Goal: Task Accomplishment & Management: Manage account settings

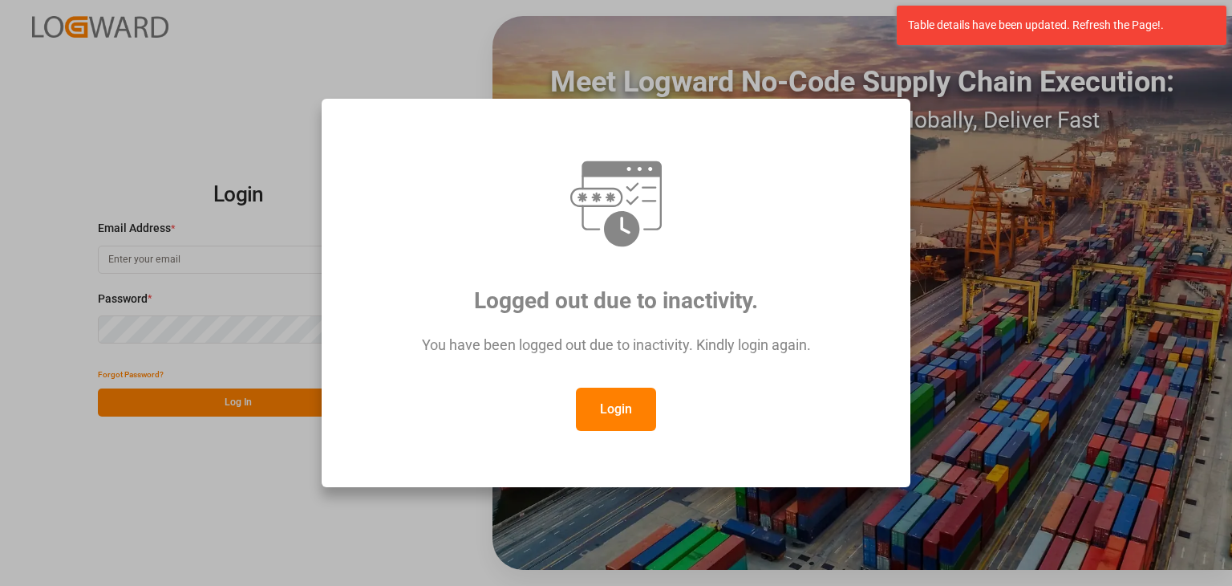
drag, startPoint x: 0, startPoint y: 0, endPoint x: 616, endPoint y: 408, distance: 739.1
click at [587, 399] on div "Login" at bounding box center [615, 408] width 529 height 43
drag, startPoint x: 615, startPoint y: 407, endPoint x: 465, endPoint y: 371, distance: 153.5
click at [609, 404] on button "Login" at bounding box center [616, 408] width 80 height 43
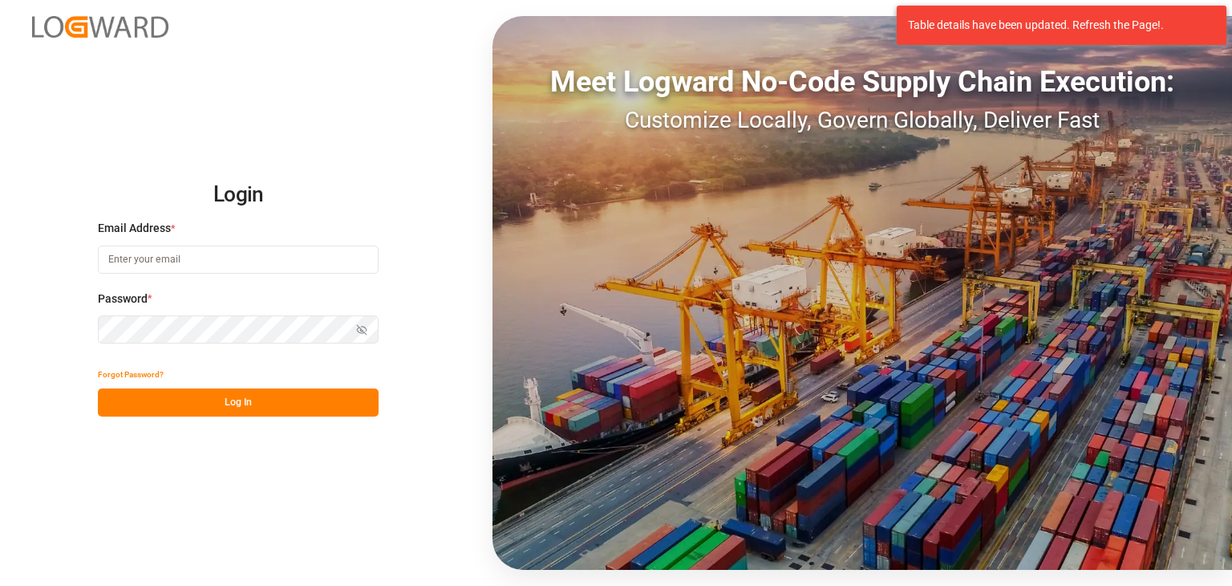
click at [162, 262] on input at bounding box center [238, 259] width 281 height 28
type input "L"
type input "[EMAIL_ADDRESS][PERSON_NAME][DOMAIN_NAME]"
click at [279, 405] on button "Log In" at bounding box center [238, 402] width 281 height 28
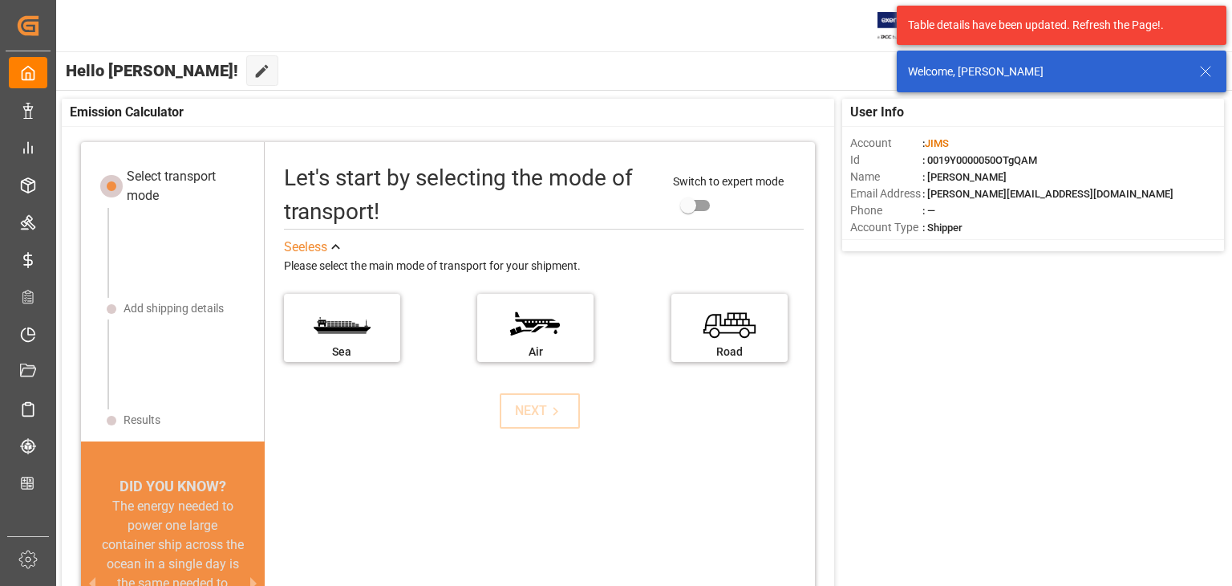
click at [1213, 78] on icon at bounding box center [1205, 71] width 19 height 19
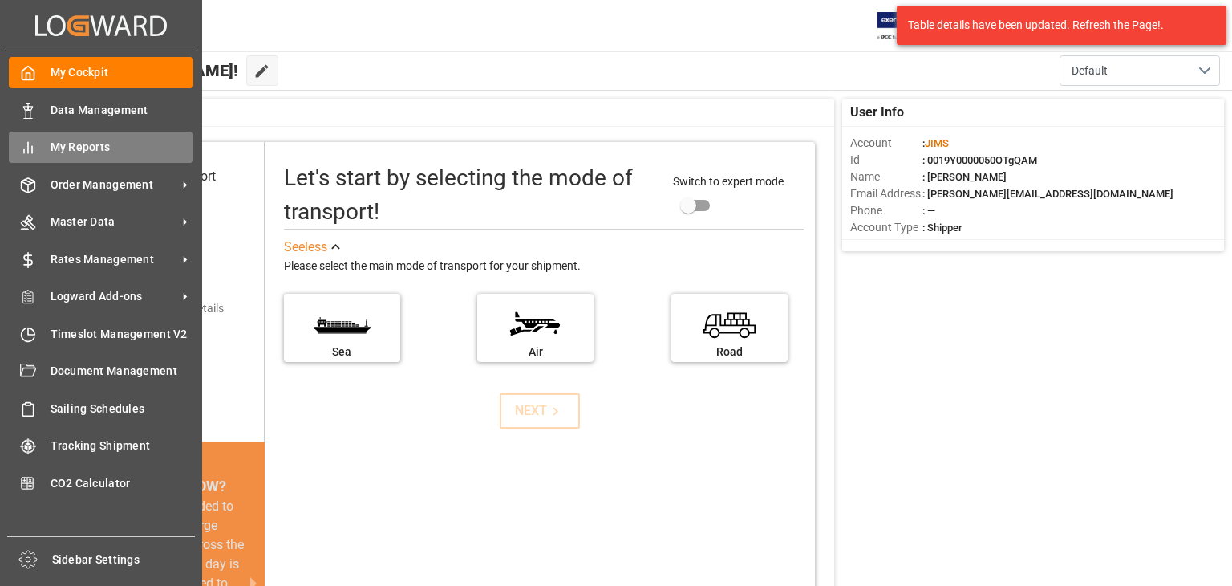
click at [106, 150] on span "My Reports" at bounding box center [123, 147] width 144 height 17
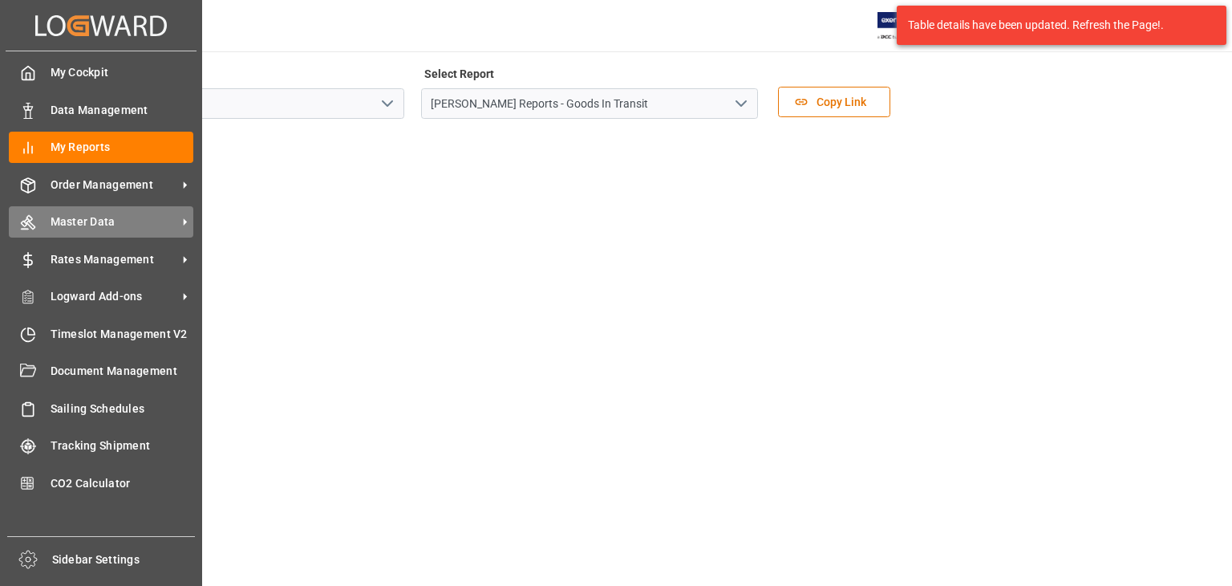
click at [148, 225] on span "Master Data" at bounding box center [114, 221] width 127 height 17
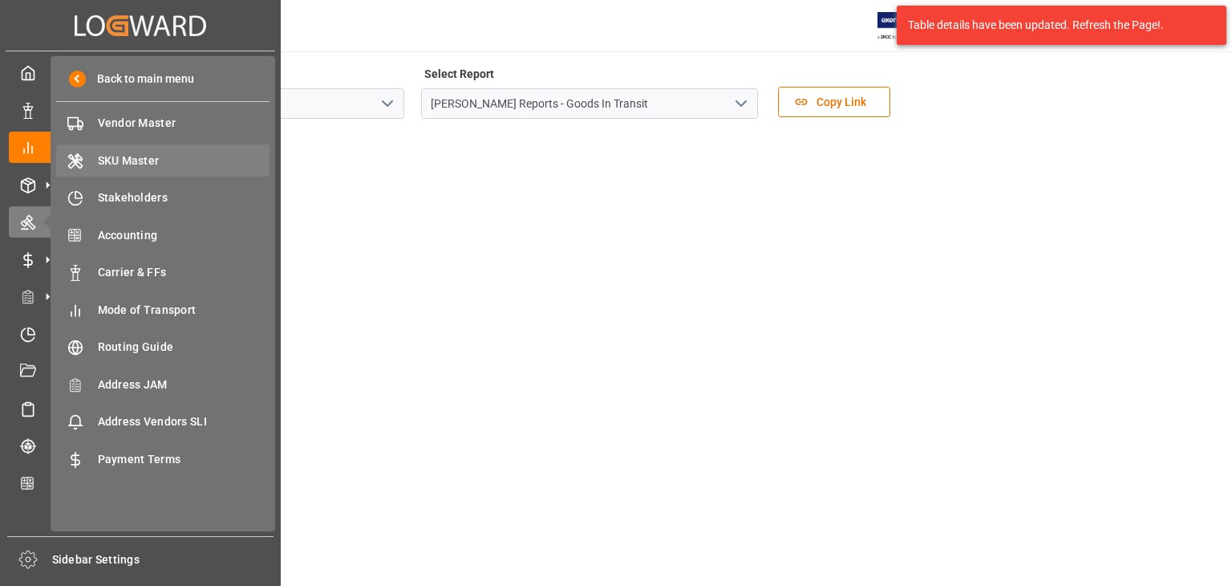
click at [213, 159] on span "SKU Master" at bounding box center [184, 160] width 172 height 17
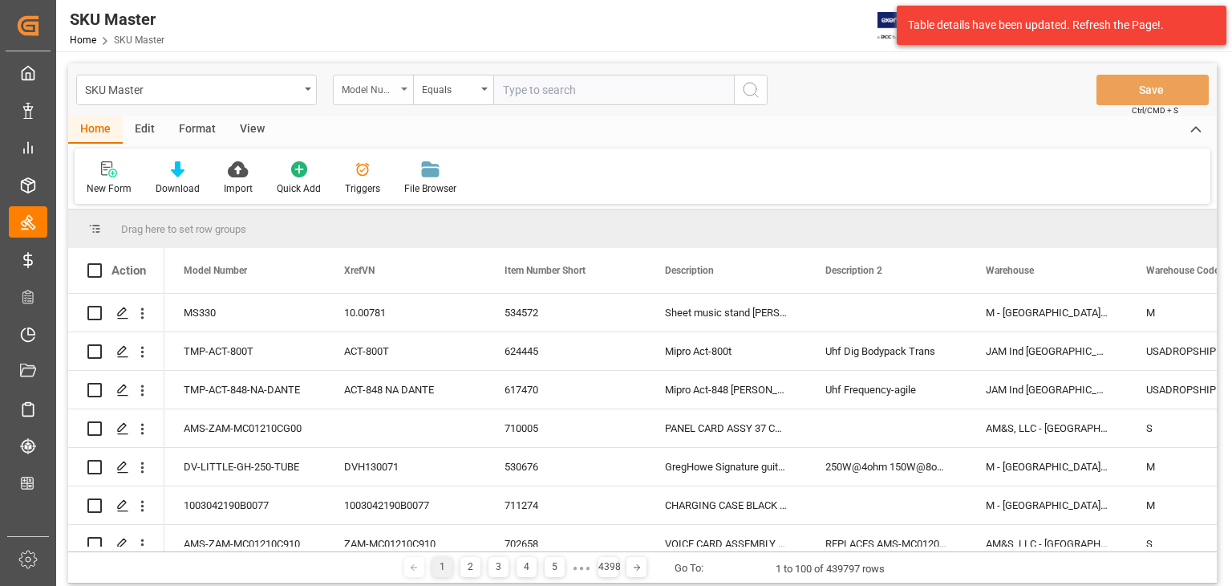
click at [400, 99] on div "Model Number" at bounding box center [373, 90] width 80 height 30
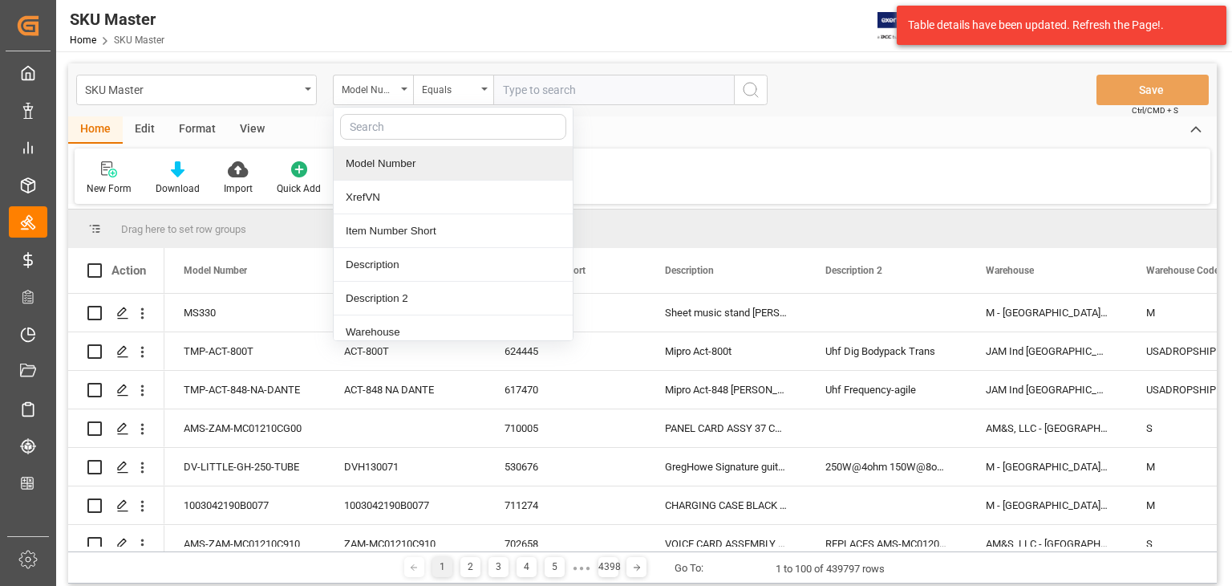
click at [606, 78] on input "text" at bounding box center [613, 90] width 241 height 30
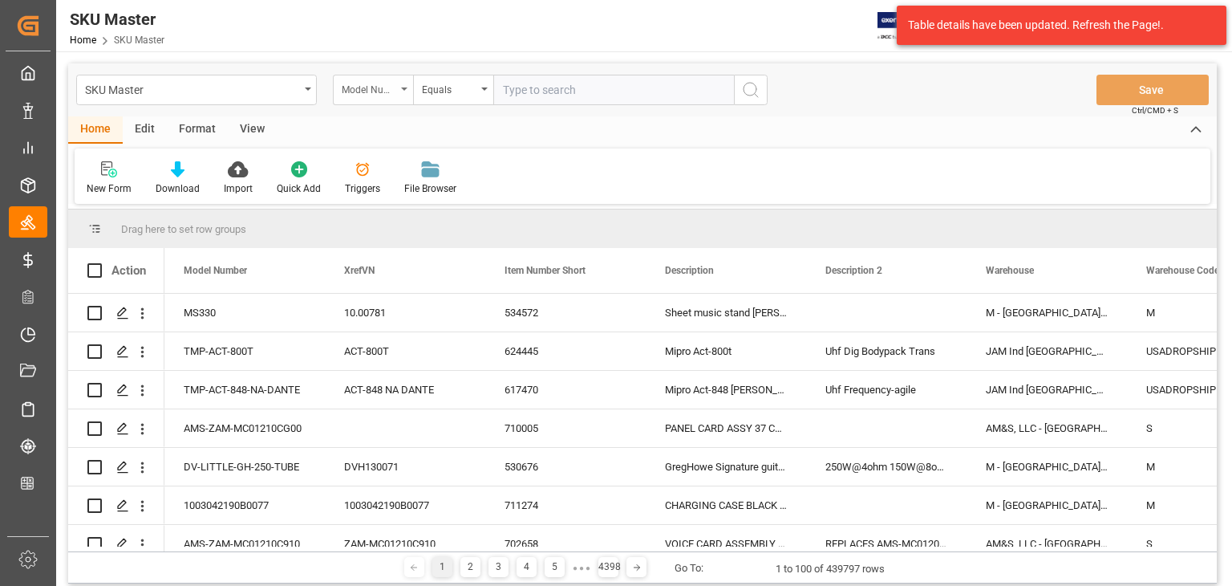
paste input "427658"
type input "427658"
click at [360, 79] on div "Model Number" at bounding box center [373, 90] width 80 height 30
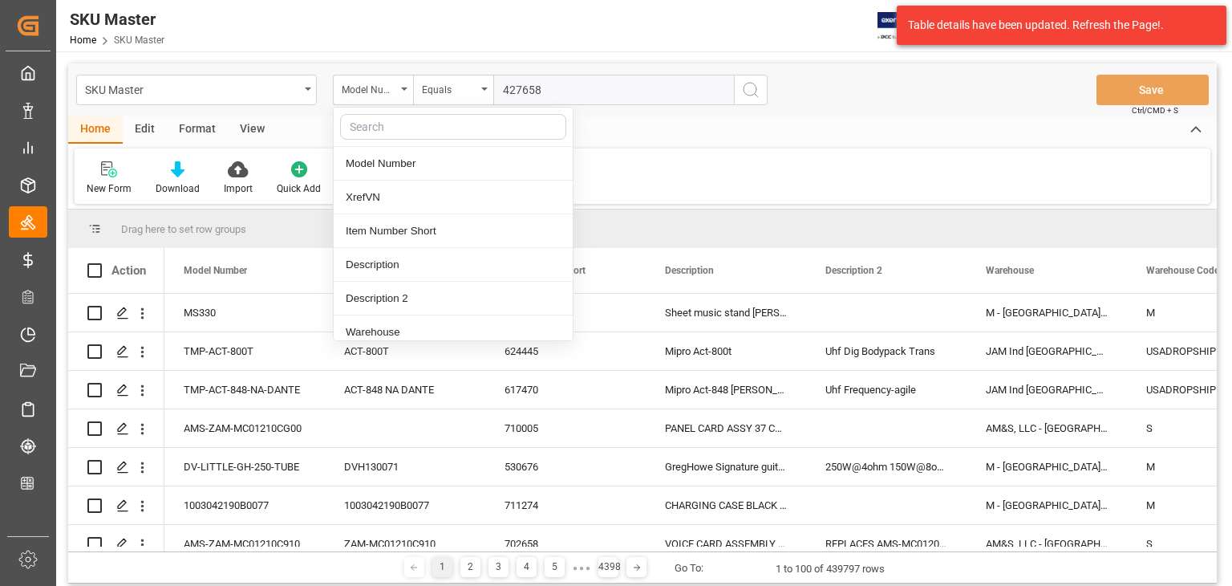
click at [382, 120] on input "text" at bounding box center [453, 127] width 226 height 26
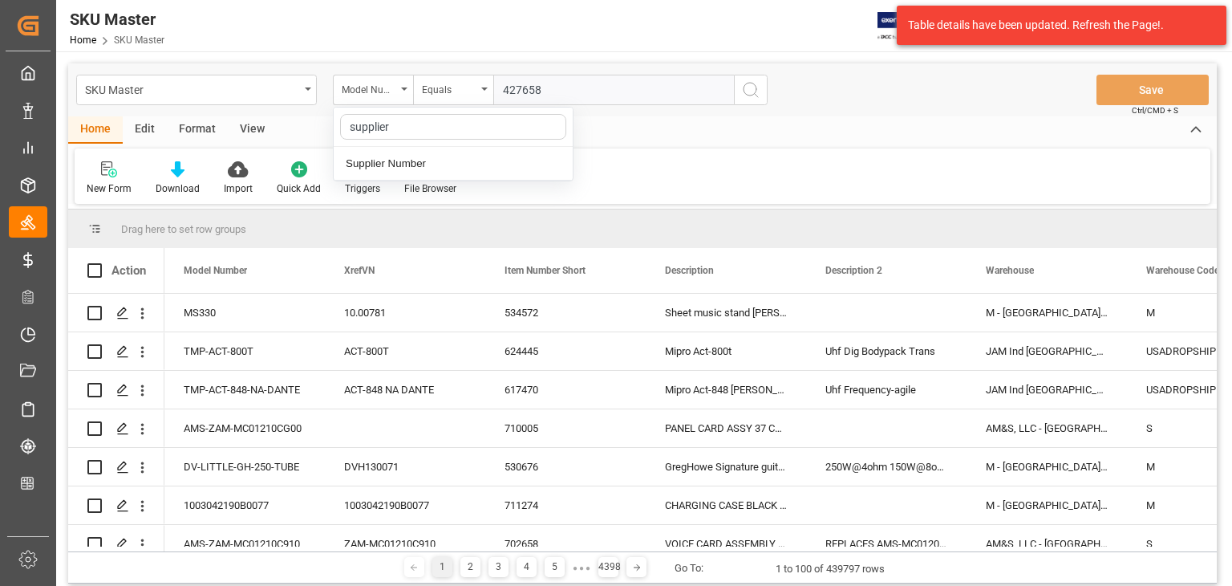
type input "supplier"
click at [388, 172] on div "Supplier Number" at bounding box center [453, 164] width 239 height 34
click at [659, 85] on input "text" at bounding box center [613, 90] width 241 height 30
paste input "427658"
type input "427658"
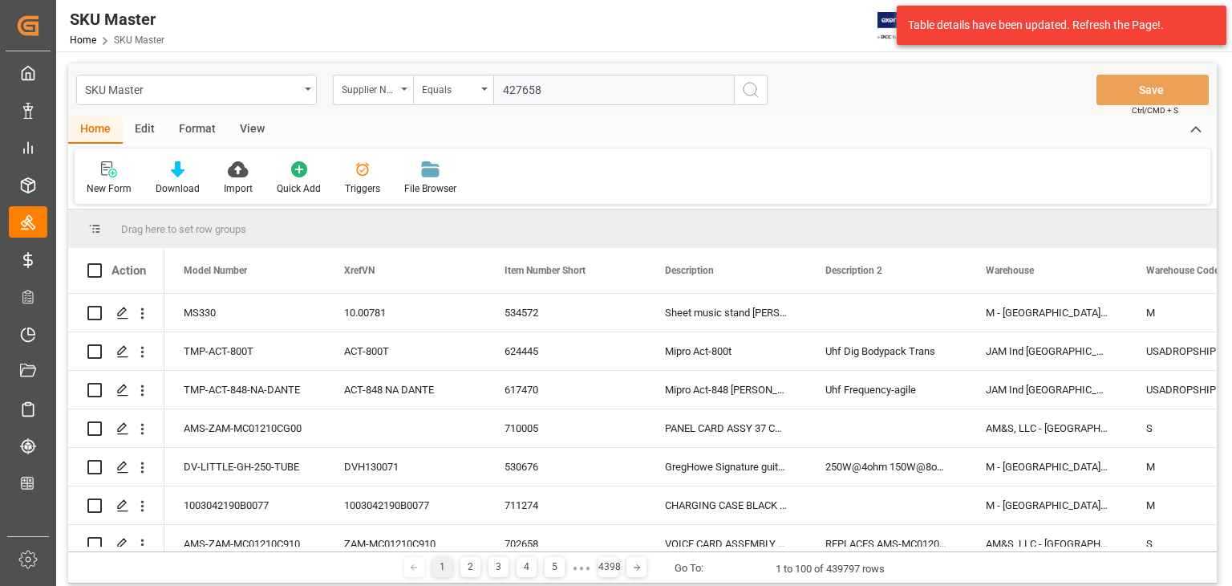
click at [746, 100] on button "search button" at bounding box center [751, 90] width 34 height 30
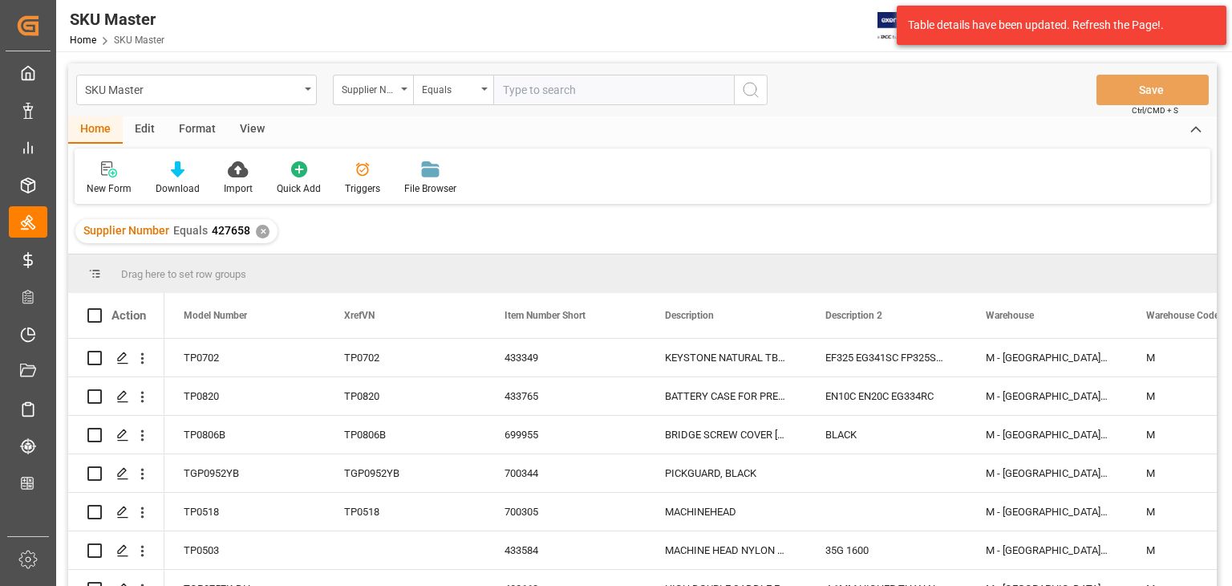
click at [540, 69] on div "SKU Master Supplier Number Equals Save Ctrl/CMD + S" at bounding box center [642, 89] width 1149 height 53
click at [266, 91] on div "SKU Master" at bounding box center [192, 89] width 214 height 20
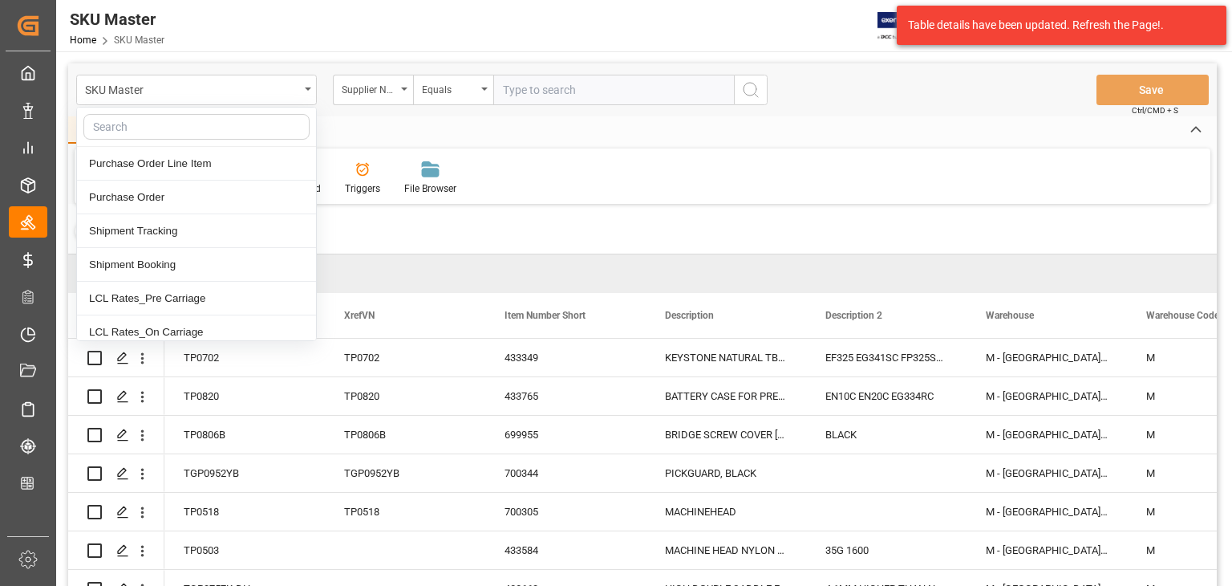
drag, startPoint x: 375, startPoint y: 38, endPoint x: 340, endPoint y: 51, distance: 37.8
click at [375, 38] on div "SKU Master Home SKU Master [PERSON_NAME] 1 Notifications Only show unread All W…" at bounding box center [638, 25] width 1187 height 51
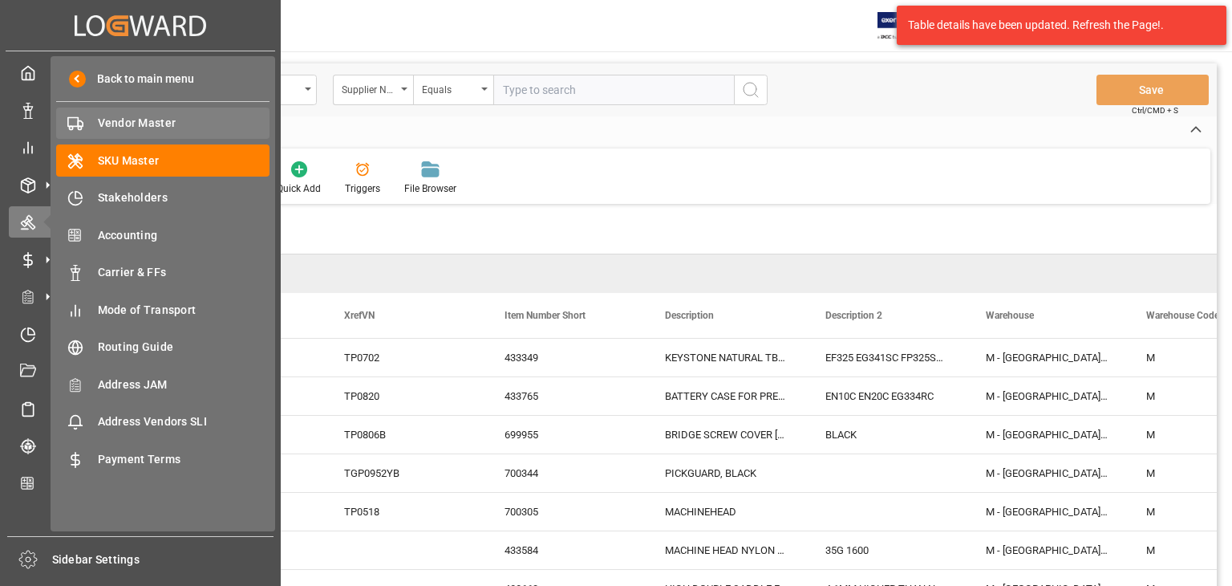
click at [174, 129] on span "Vendor Master" at bounding box center [184, 123] width 172 height 17
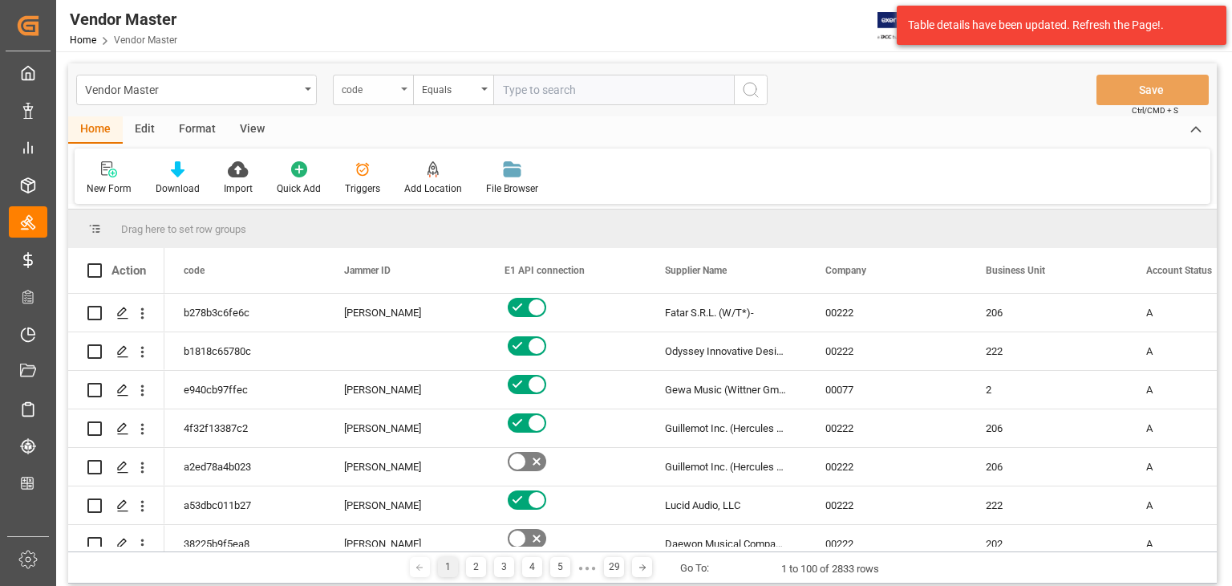
click at [387, 97] on div "code" at bounding box center [373, 90] width 80 height 30
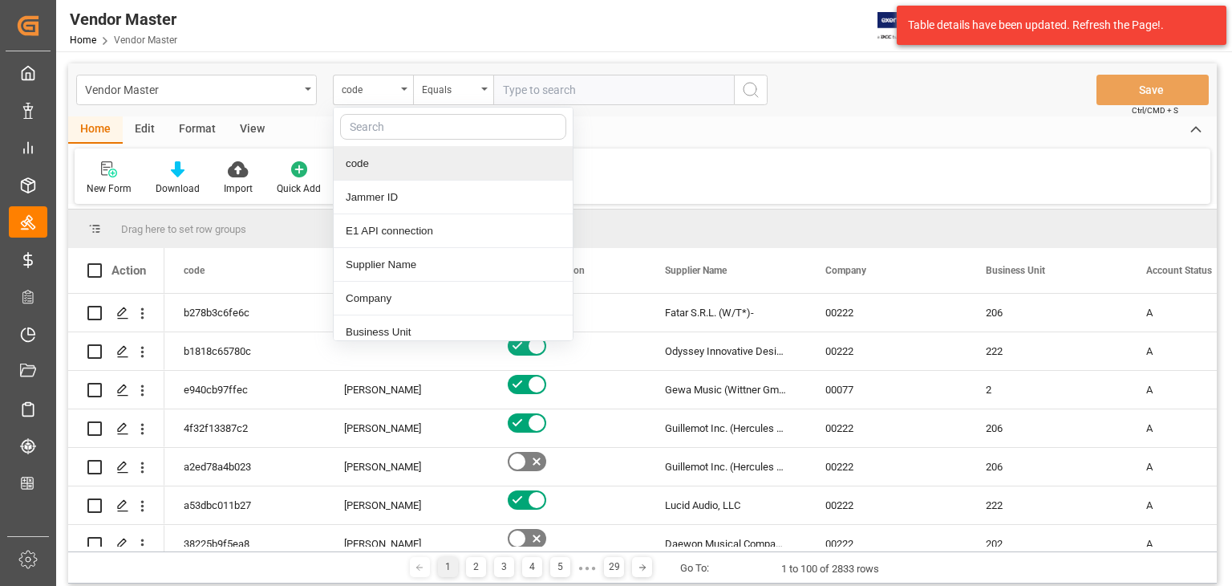
click at [404, 130] on input "text" at bounding box center [453, 127] width 226 height 26
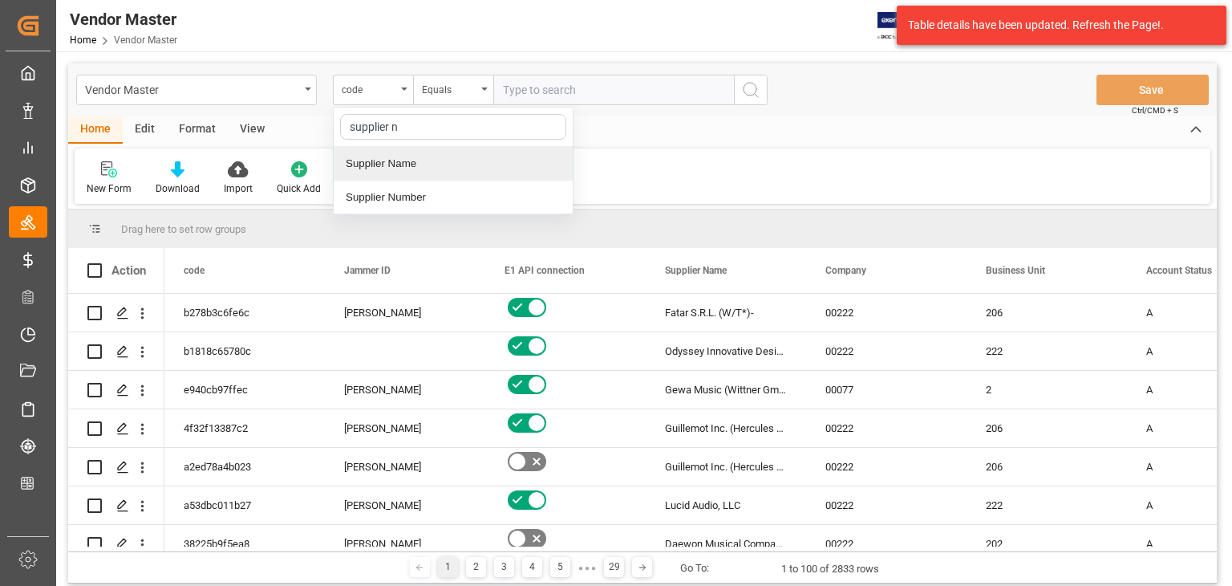
type input "supplier nu"
click at [403, 160] on div "Supplier Number" at bounding box center [453, 164] width 239 height 34
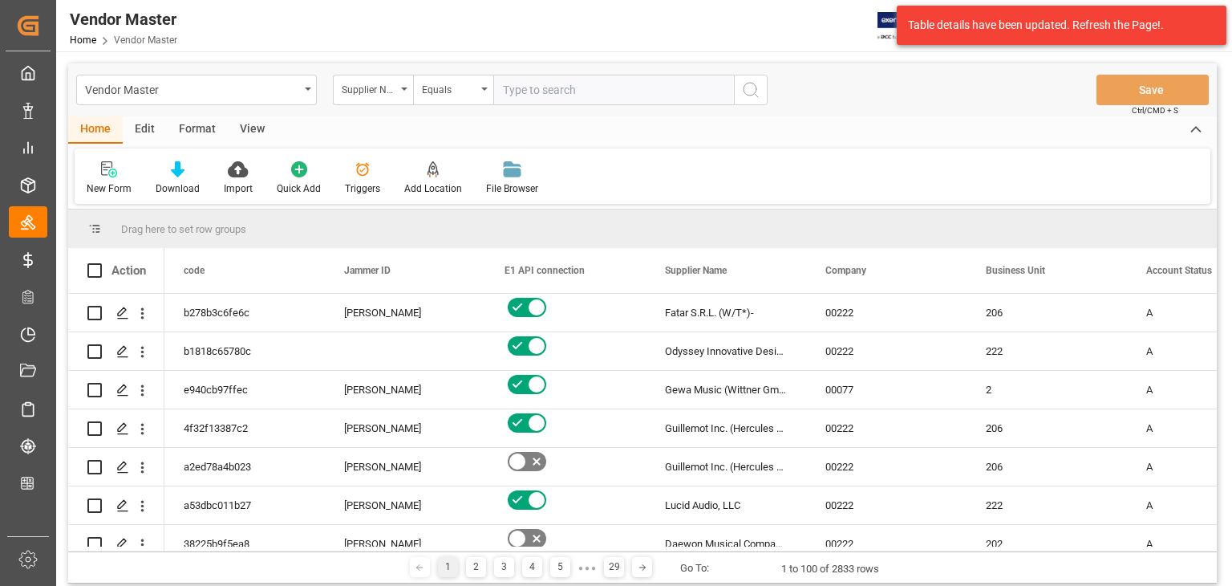
click at [541, 80] on input "text" at bounding box center [613, 90] width 241 height 30
paste input "427658"
type input "427658"
click at [748, 88] on icon "search button" at bounding box center [750, 89] width 19 height 19
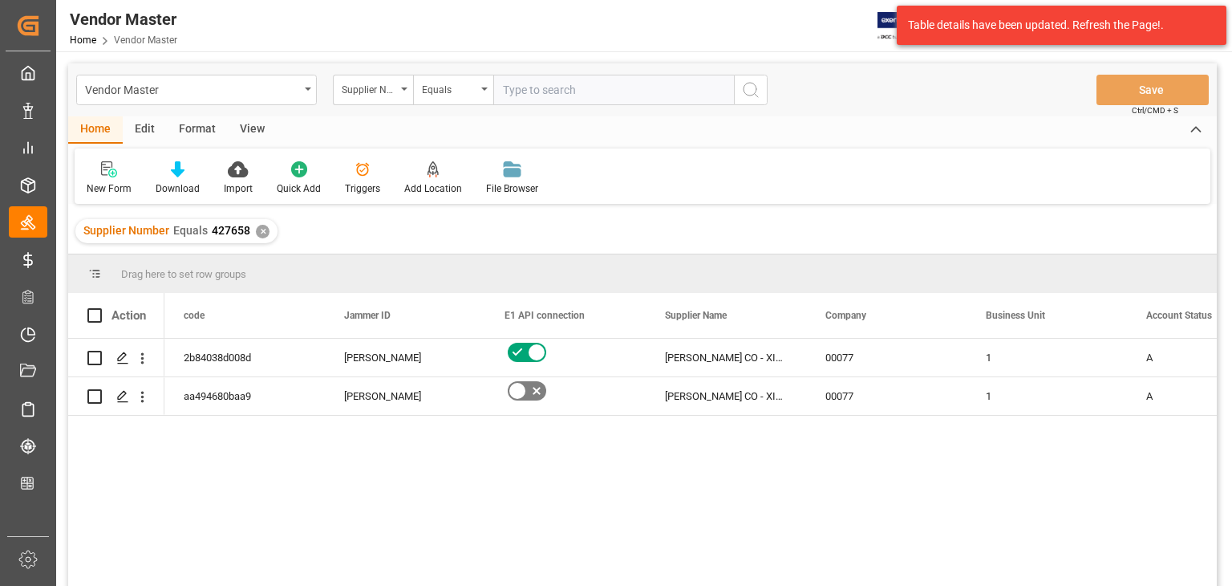
click at [540, 95] on input "text" at bounding box center [613, 90] width 241 height 30
paste input "1110"
type input "1110"
click at [262, 229] on div "✕" at bounding box center [263, 232] width 14 height 14
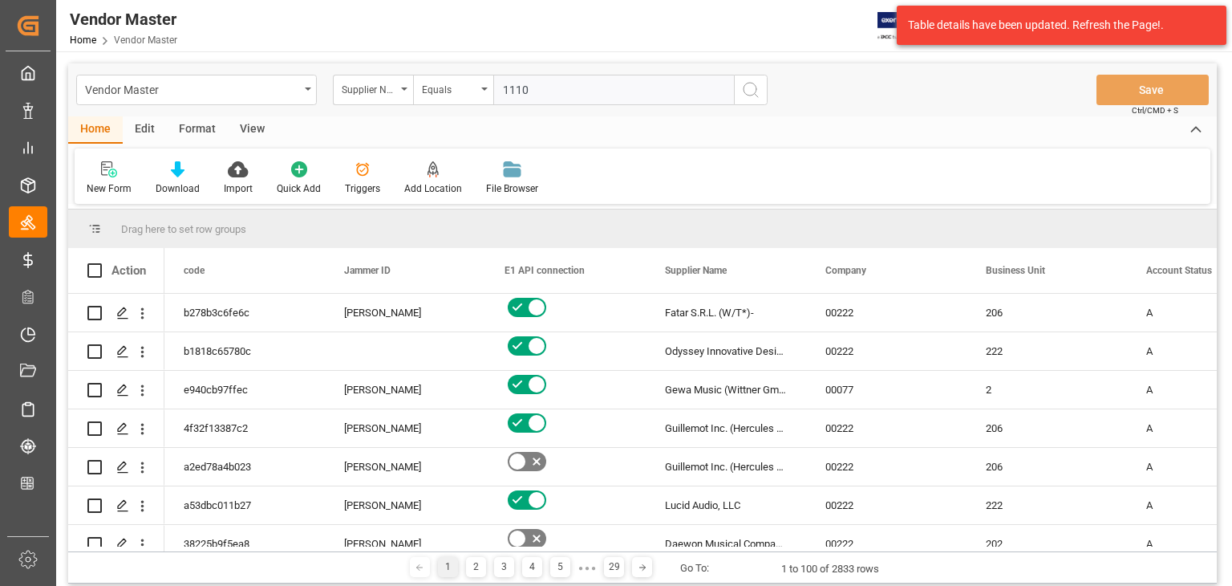
click at [758, 91] on icon "search button" at bounding box center [750, 89] width 19 height 19
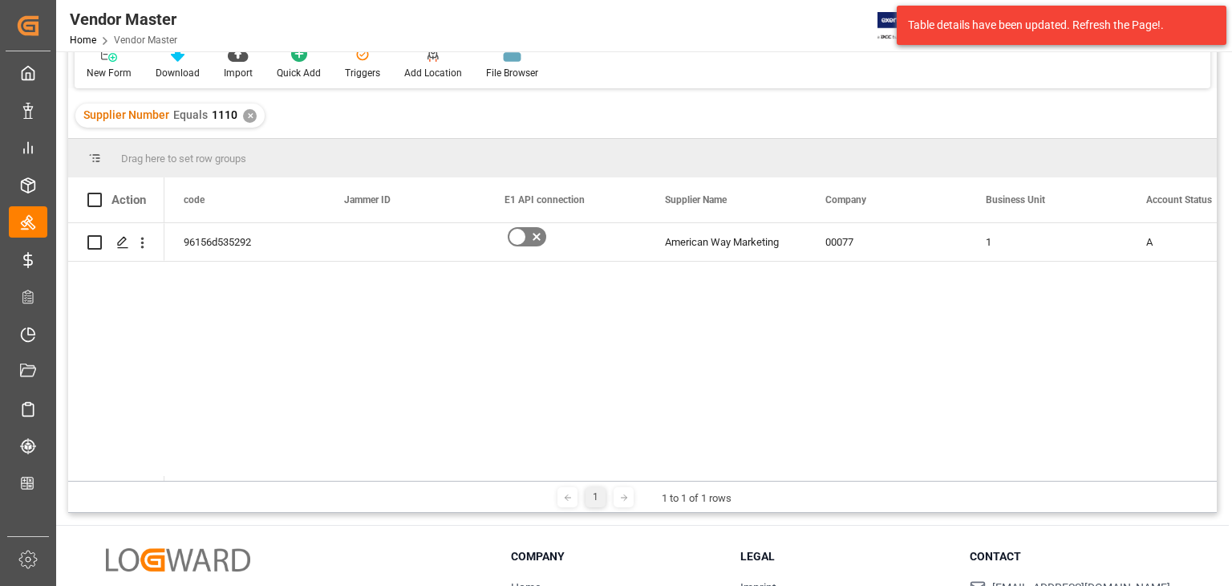
scroll to position [160, 0]
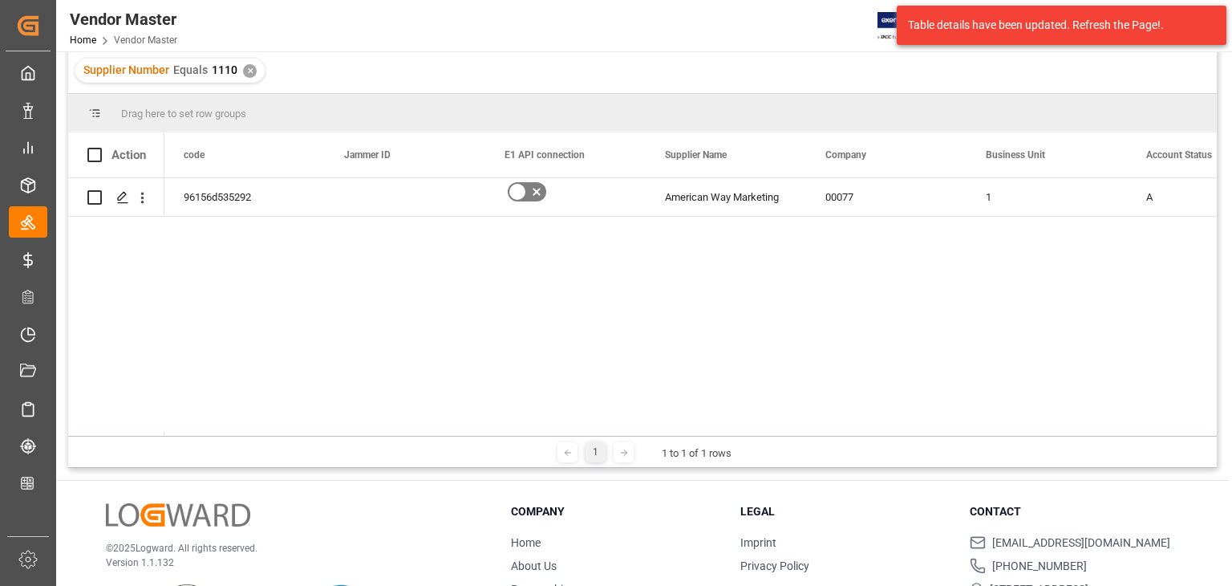
drag, startPoint x: 183, startPoint y: 436, endPoint x: 128, endPoint y: 435, distance: 54.6
click at [128, 436] on div "1 1 to 1 of 1 rows" at bounding box center [642, 452] width 1149 height 32
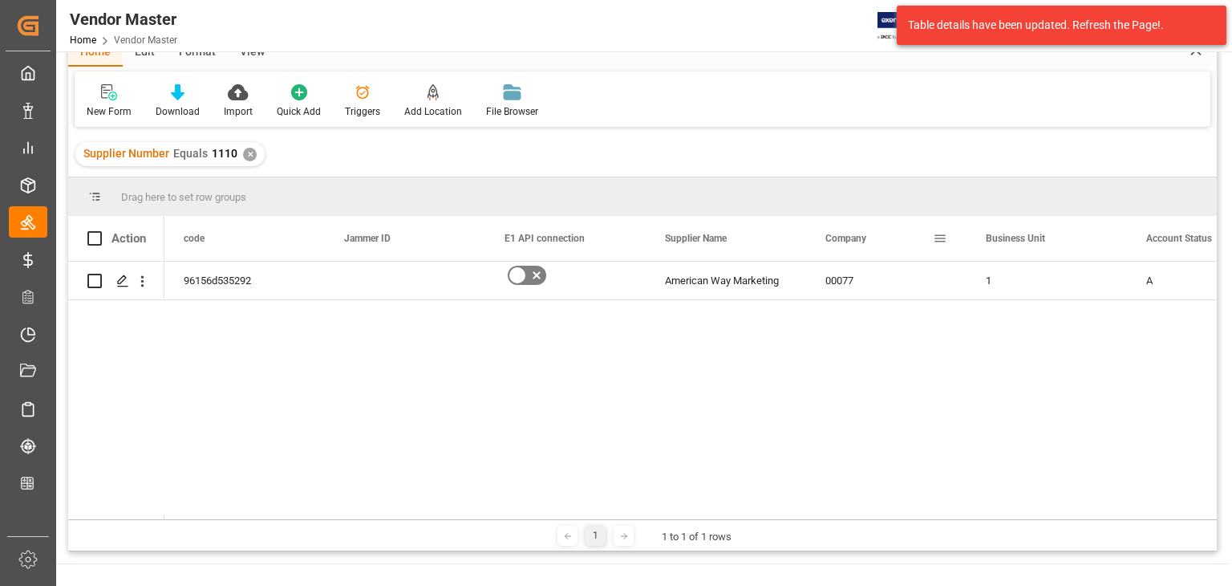
scroll to position [0, 0]
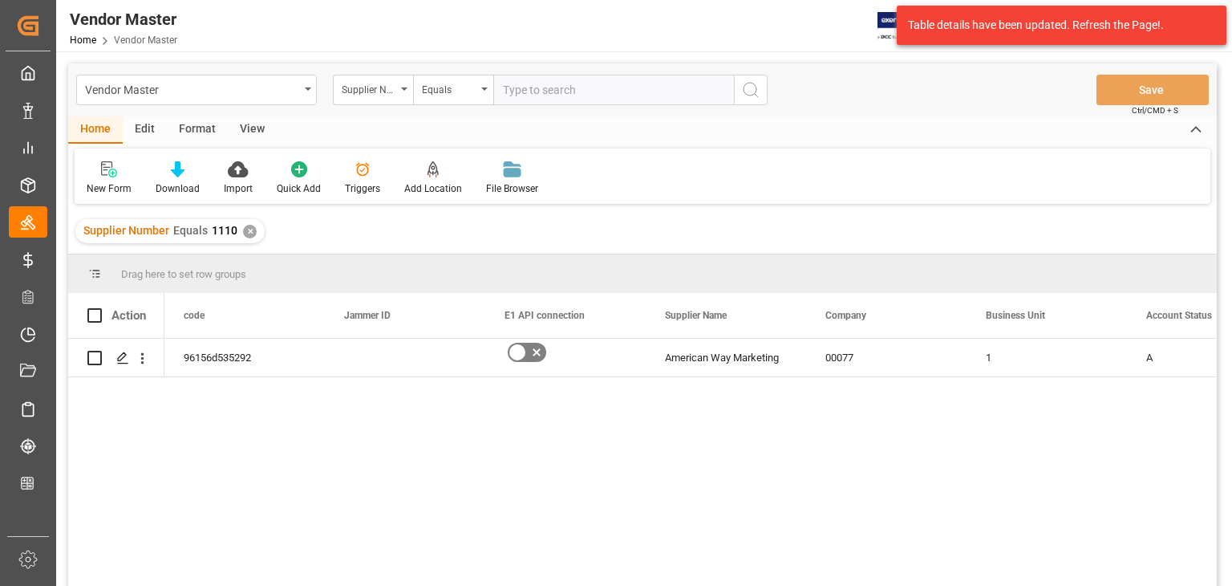
click at [392, 551] on div "96156d535292 American Way Marketing 00077 1 A N" at bounding box center [690, 468] width 1053 height 258
click at [340, 351] on div "Press SPACE to select this row." at bounding box center [405, 358] width 160 height 38
click at [352, 423] on div "96156d535292 American Way Marketing 00077 1 A N" at bounding box center [690, 468] width 1053 height 258
click at [127, 358] on icon "Press SPACE to select this row." at bounding box center [122, 357] width 13 height 13
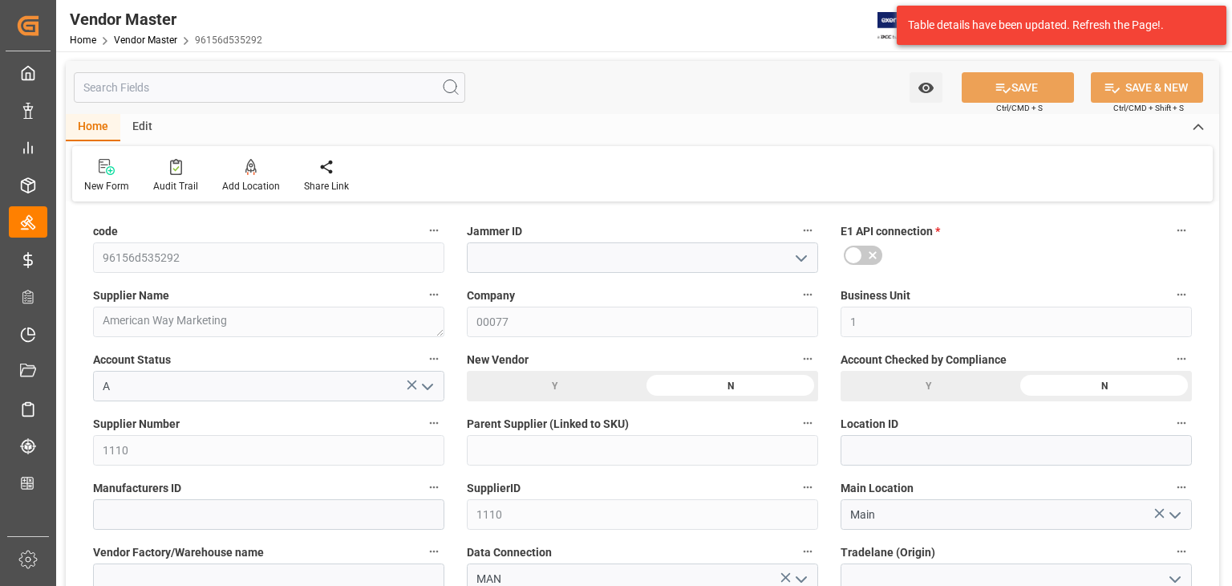
type input "[DATE] 17:51"
click at [591, 254] on input at bounding box center [642, 257] width 351 height 30
click at [798, 266] on icon "open menu" at bounding box center [801, 258] width 19 height 19
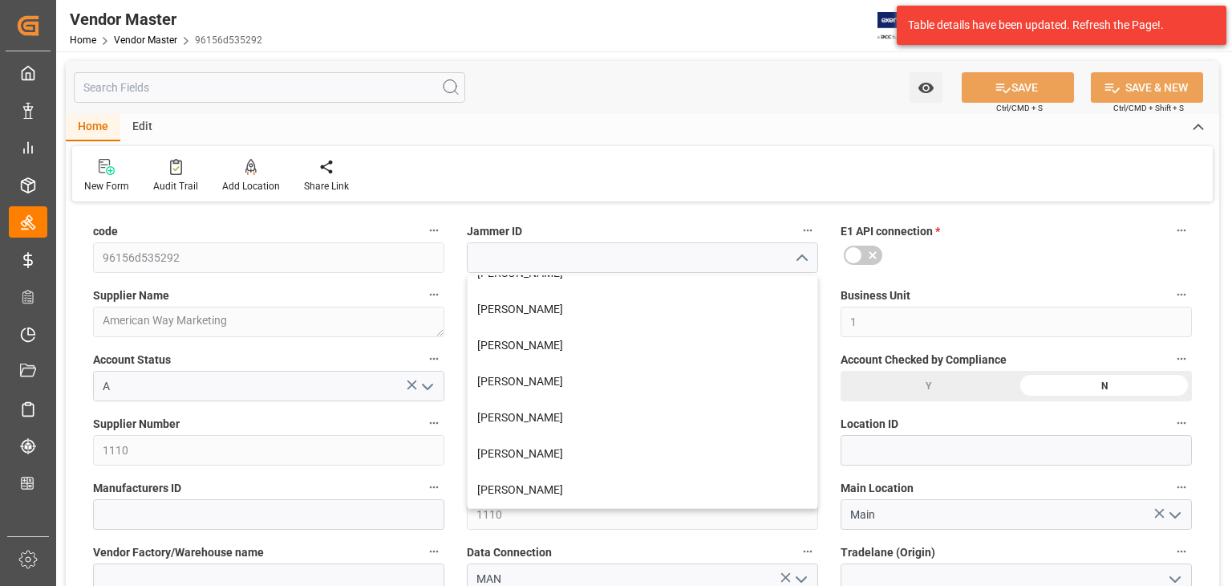
scroll to position [597, 0]
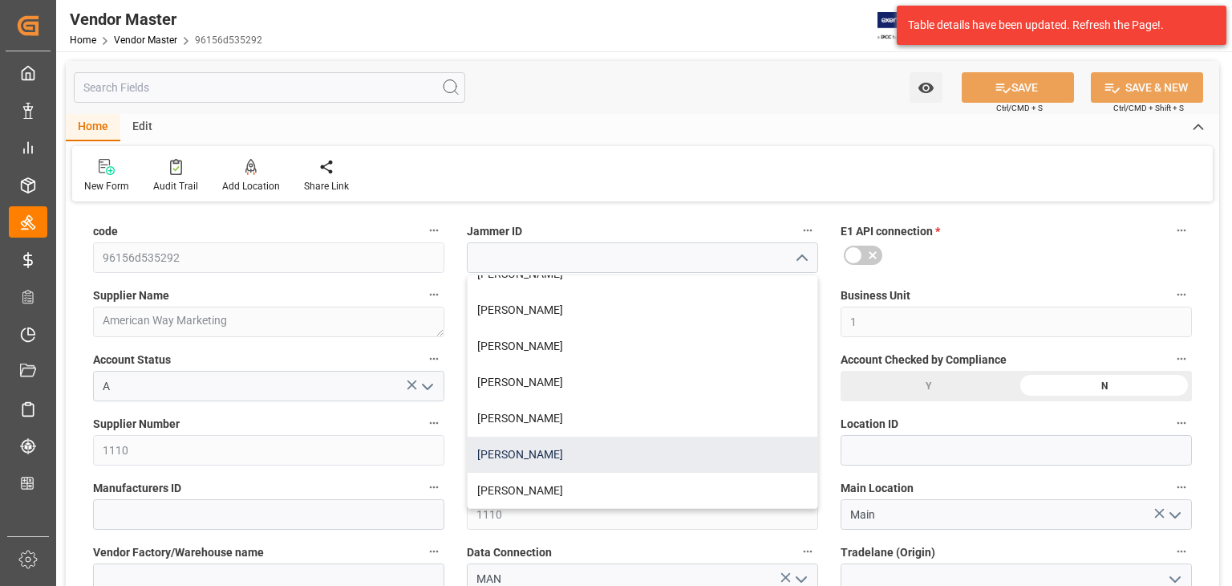
type input "NET 30"
click at [564, 455] on div "[PERSON_NAME]" at bounding box center [643, 454] width 350 height 36
type input "[PERSON_NAME]"
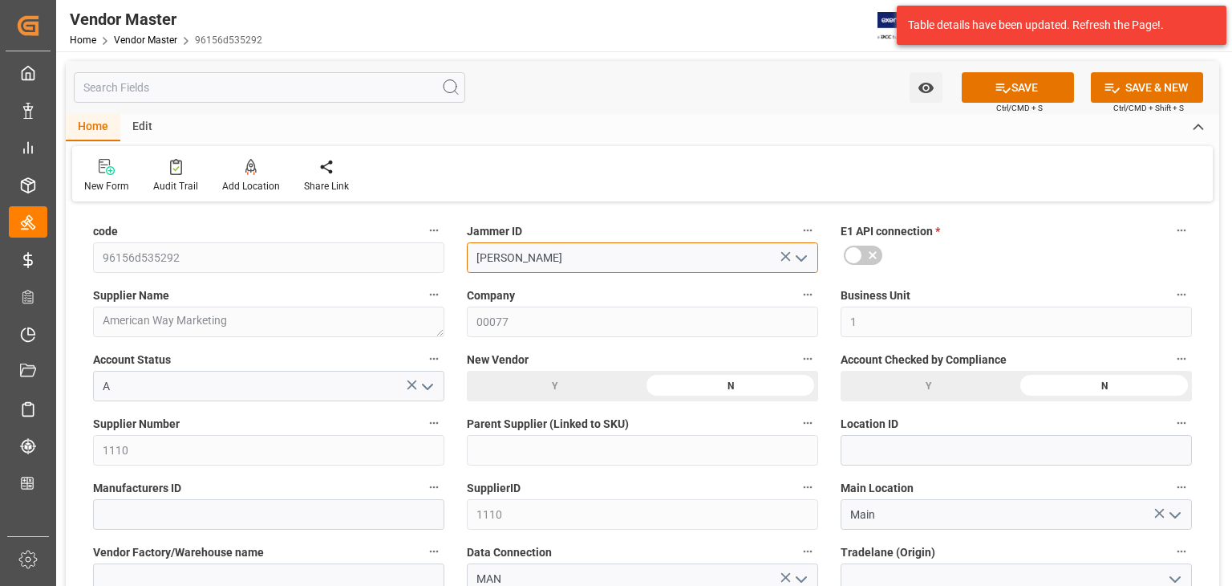
click at [680, 263] on input "[PERSON_NAME]" at bounding box center [642, 257] width 351 height 30
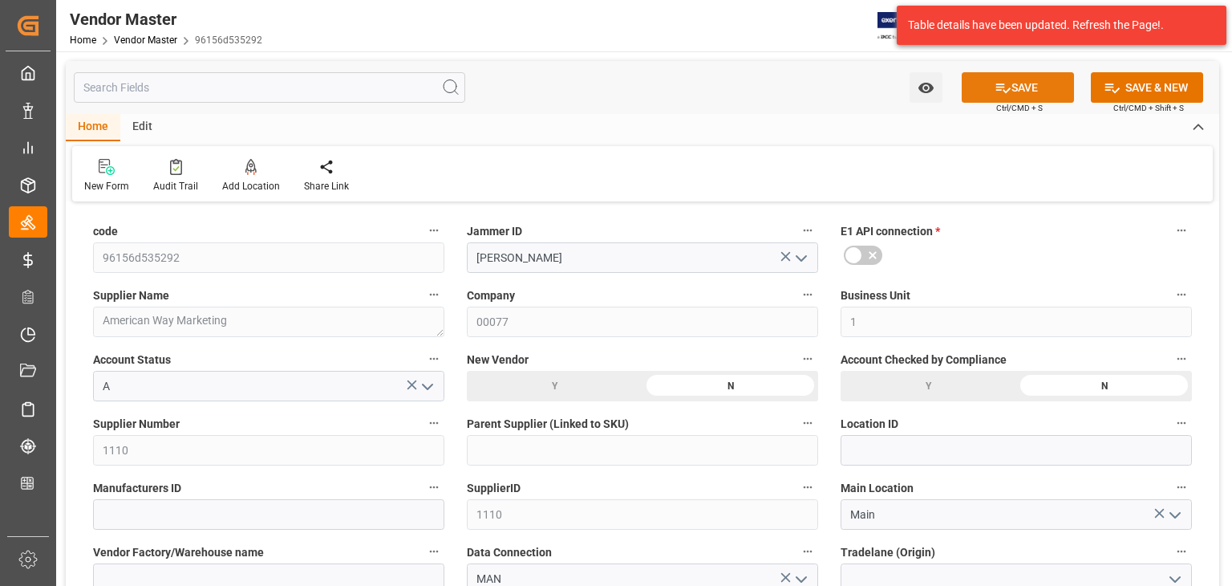
click at [1016, 88] on button "SAVE" at bounding box center [1018, 87] width 112 height 30
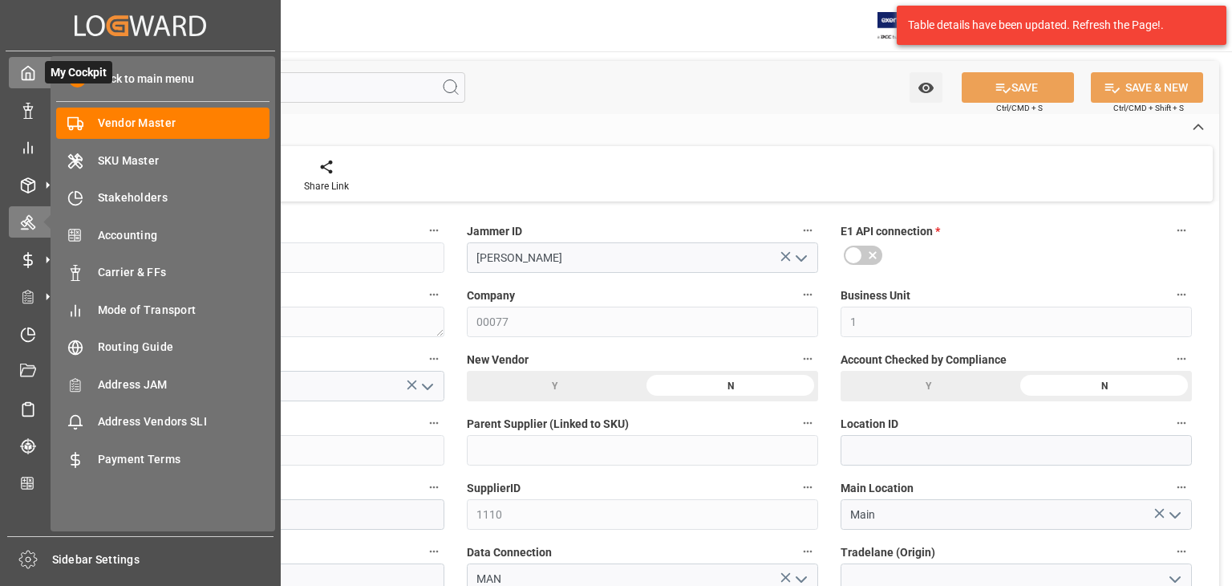
click at [14, 63] on div "My Cockpit My Cockpit" at bounding box center [140, 72] width 263 height 31
